Goal: Communication & Community: Answer question/provide support

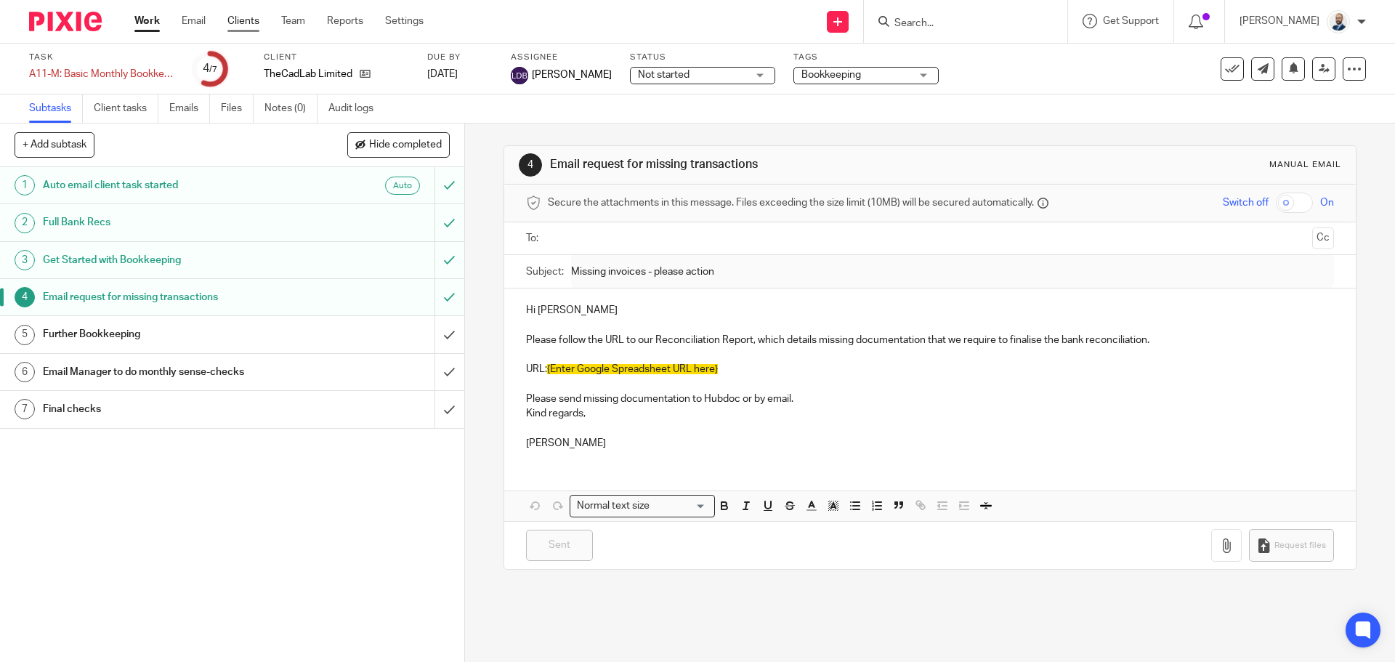
click at [246, 23] on link "Clients" at bounding box center [243, 21] width 32 height 15
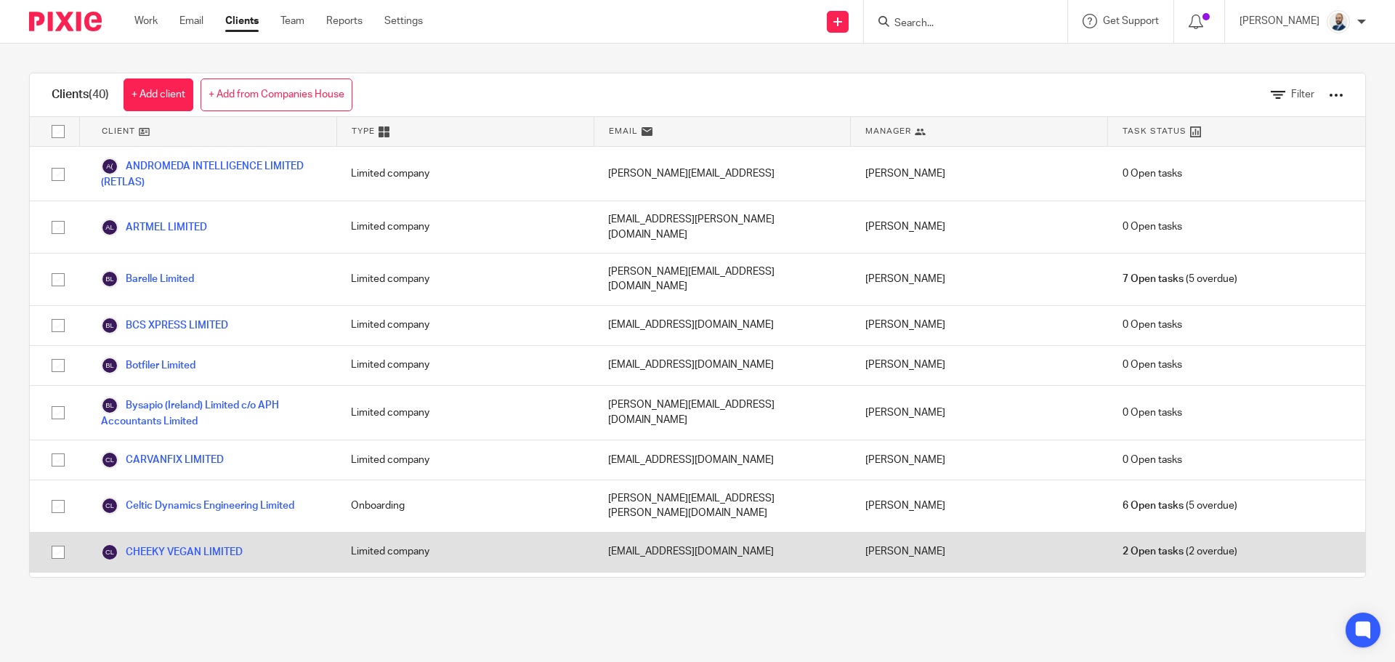
drag, startPoint x: 259, startPoint y: 482, endPoint x: 253, endPoint y: 493, distance: 13.0
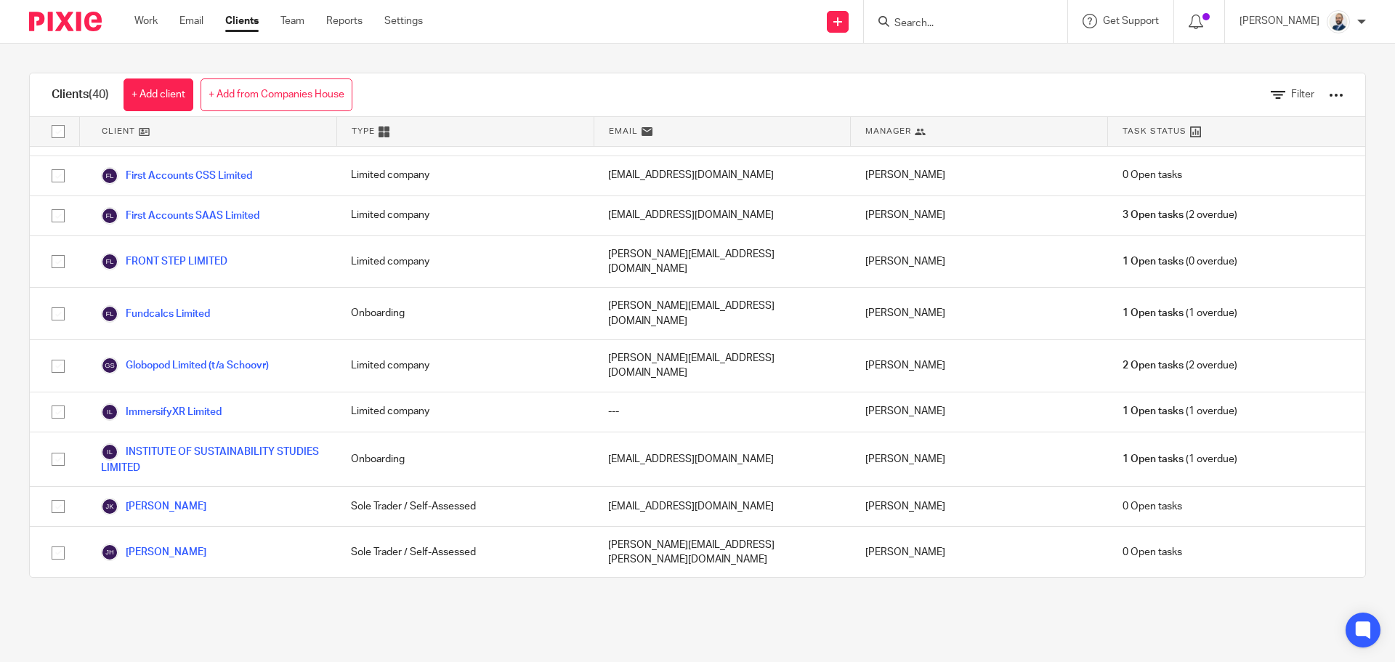
scroll to position [881, 0]
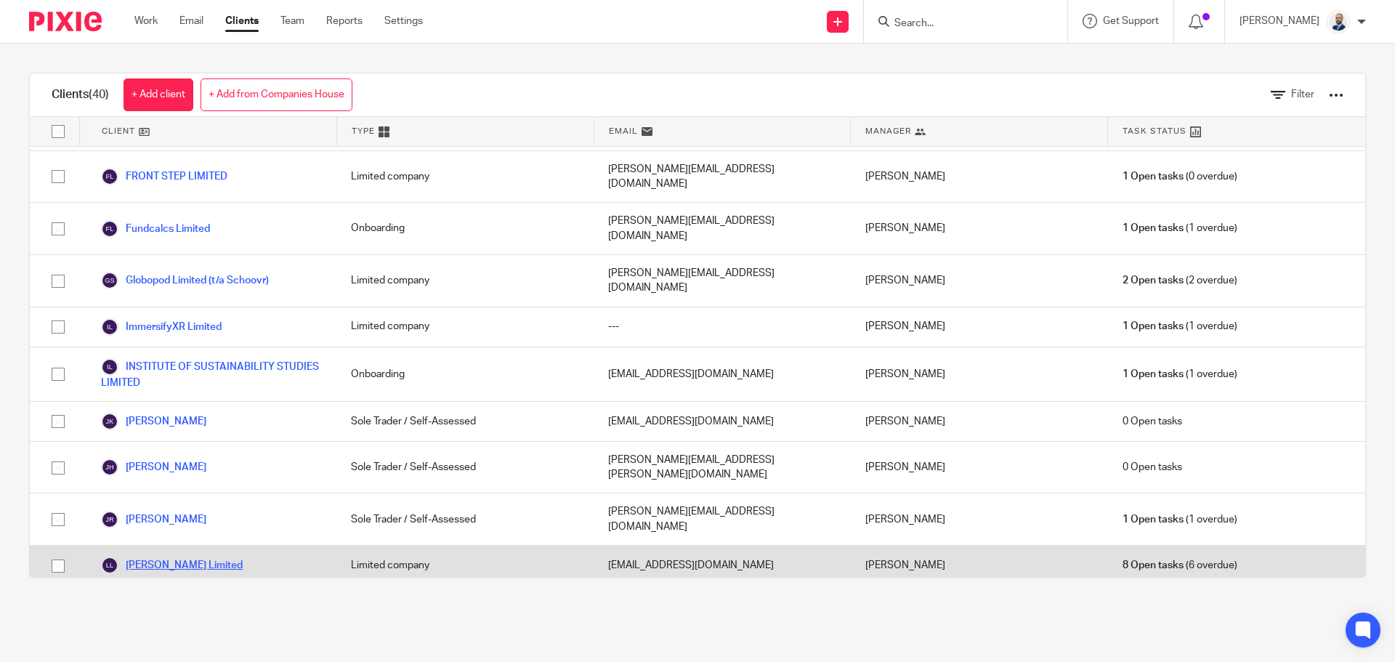
click at [174, 556] on link "[PERSON_NAME] Limited" at bounding box center [172, 564] width 142 height 17
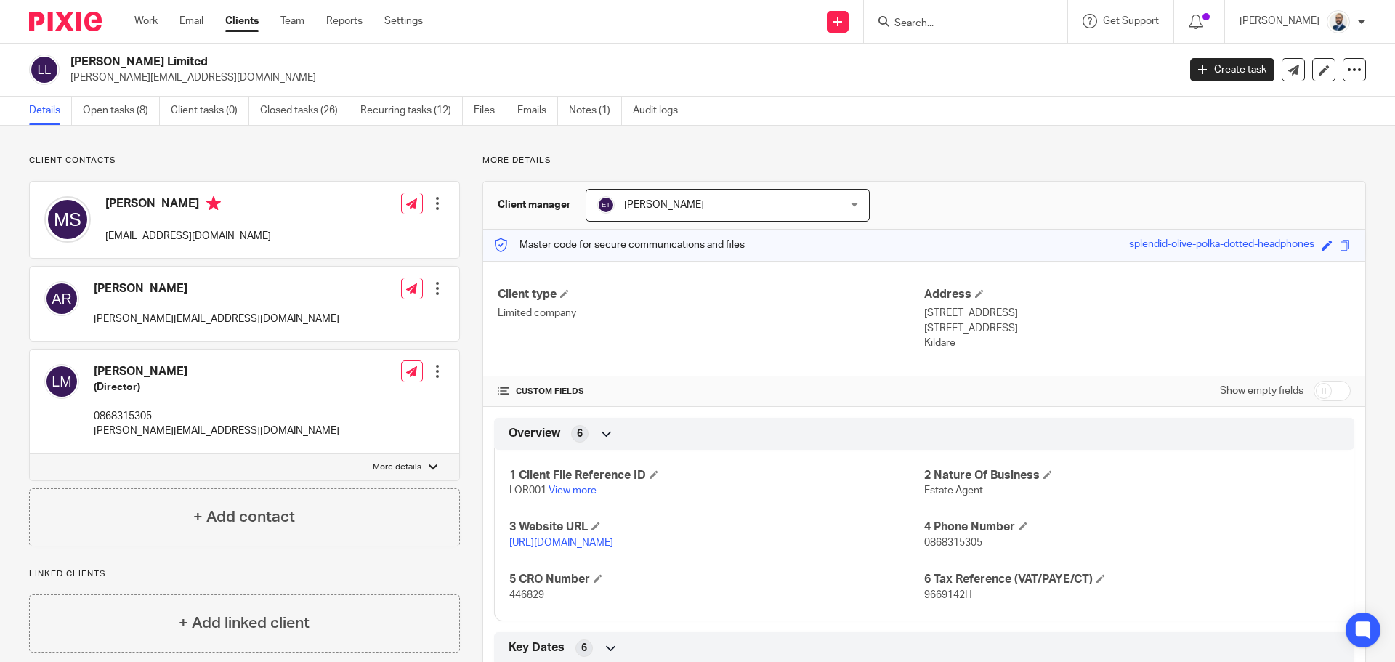
click at [161, 113] on ul "Details Open tasks (8) Client tasks (0) Closed tasks (26) Recurring tasks (12) …" at bounding box center [364, 111] width 670 height 28
click at [128, 112] on link "Open tasks (8)" at bounding box center [121, 111] width 77 height 28
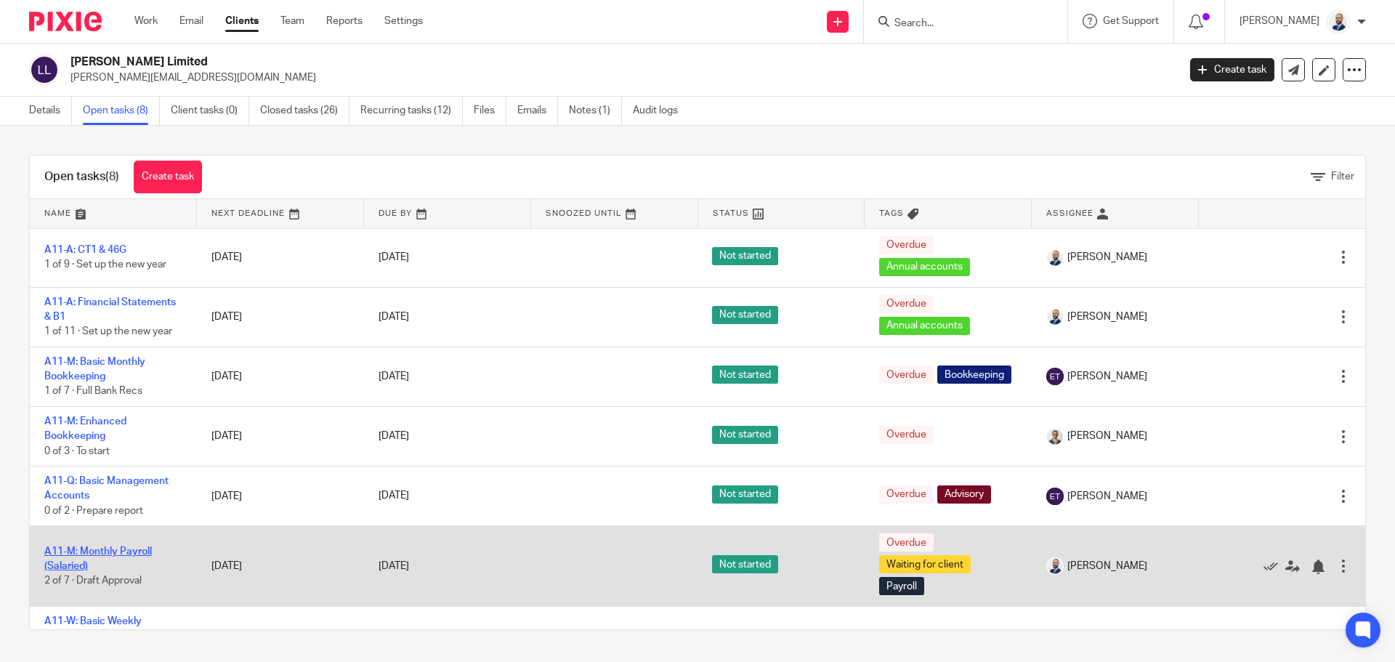
click at [128, 546] on link "A11-M: Monthly Payroll (Salaried)" at bounding box center [97, 558] width 107 height 25
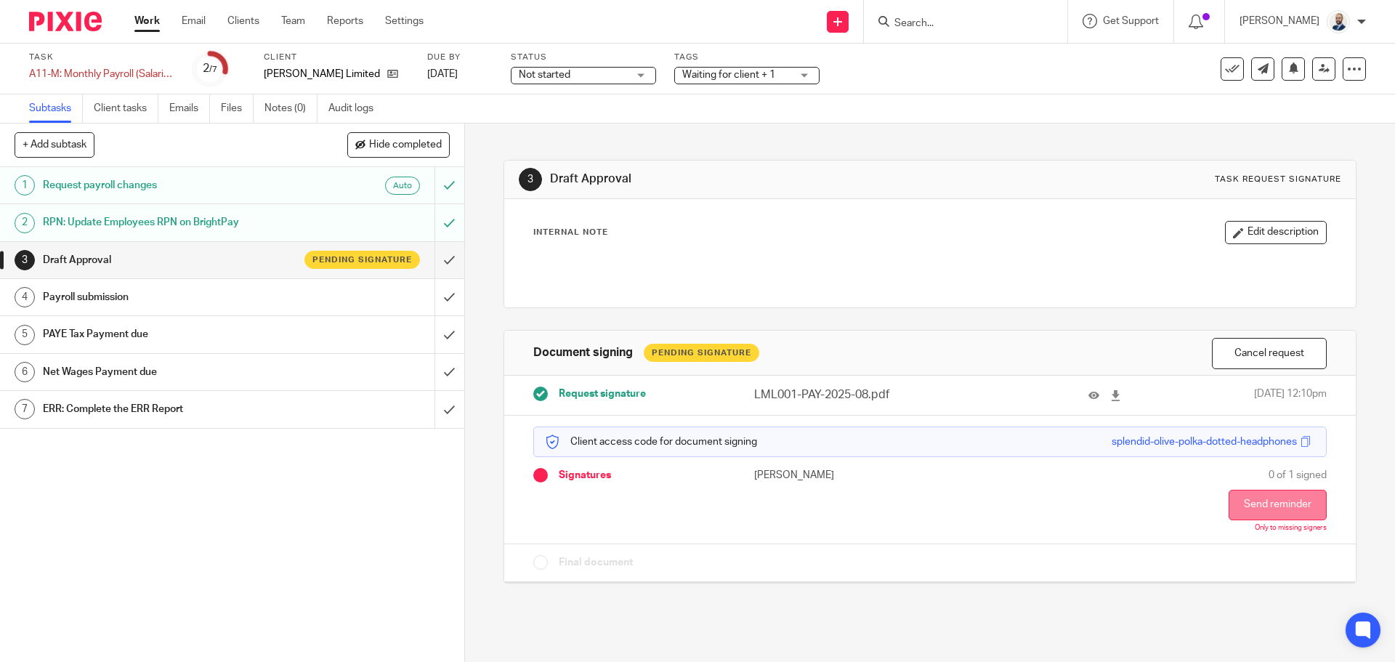
click at [1274, 501] on button "Send reminder" at bounding box center [1277, 505] width 98 height 31
